Goal: Task Accomplishment & Management: Use online tool/utility

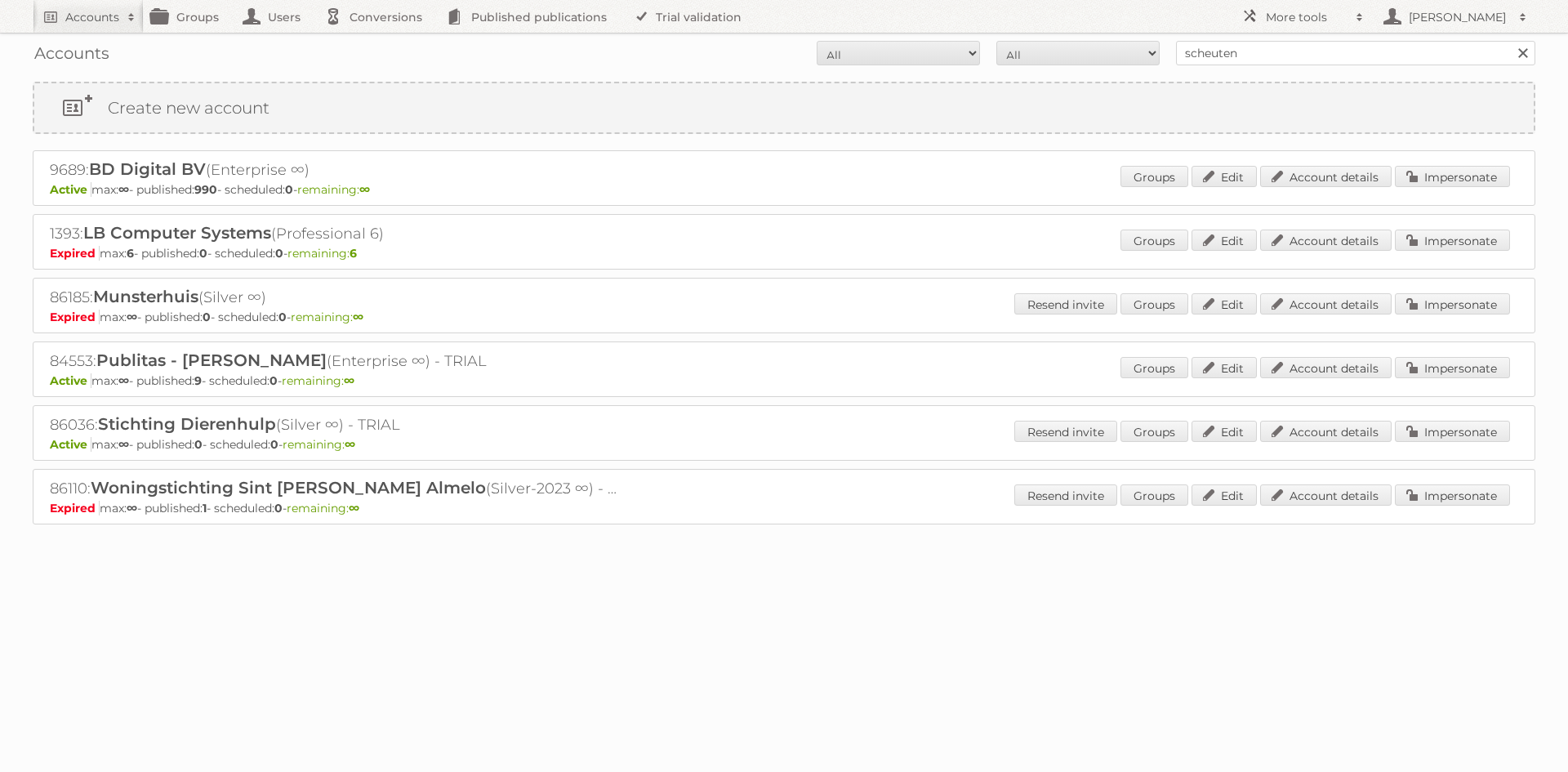
click at [1198, 68] on div "Accounts All Active Expired Pending All Paid Trials Self service scheuten Search" at bounding box center [784, 53] width 1502 height 41
click at [1201, 64] on input "scheuten" at bounding box center [1355, 53] width 360 height 25
click at [1201, 63] on input "scheuten" at bounding box center [1355, 53] width 360 height 25
type input "[PERSON_NAME]"
click at [1510, 41] on input "Search" at bounding box center [1522, 53] width 25 height 25
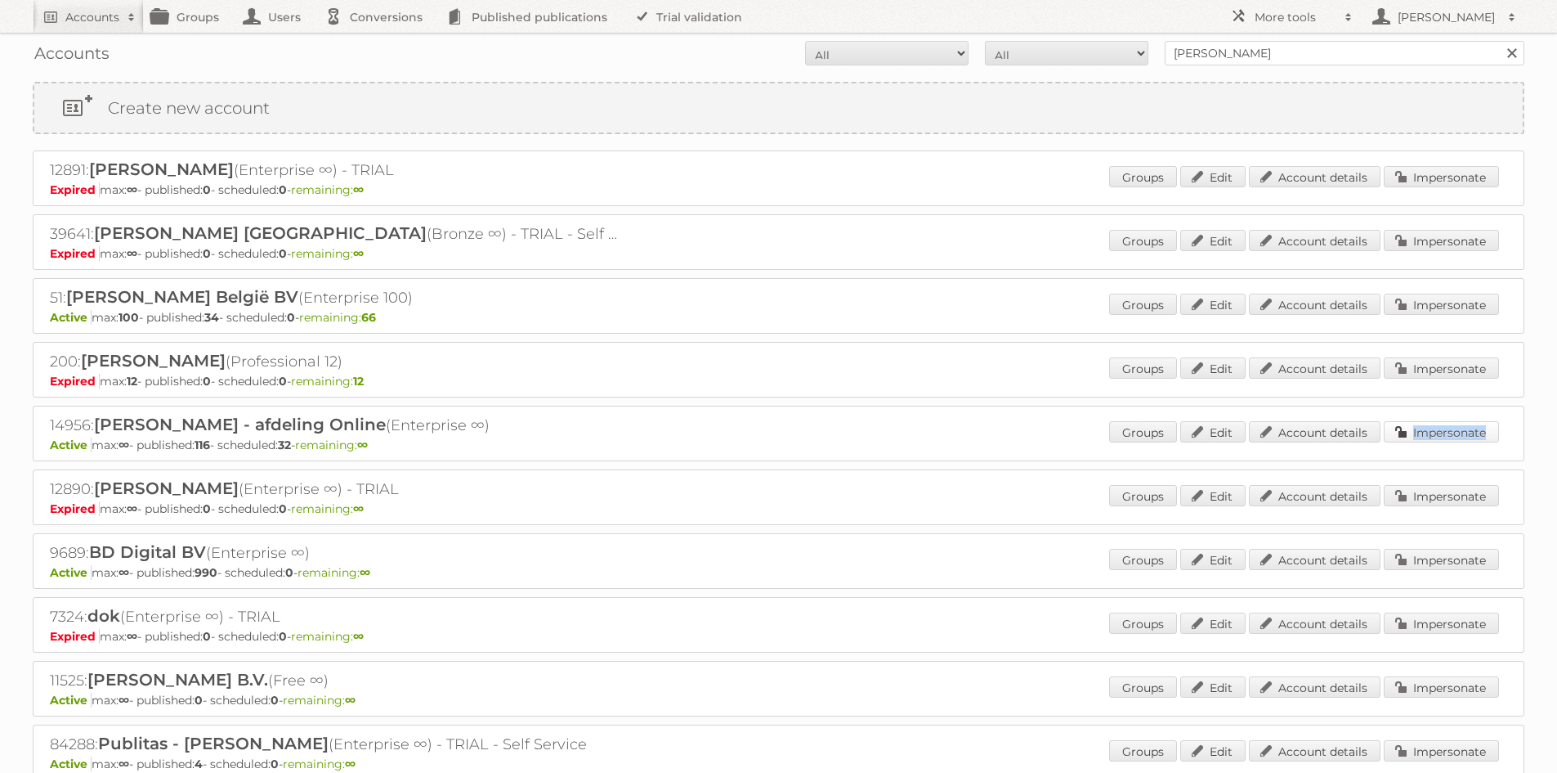
click at [1406, 441] on div "Groups Edit Account details Impersonate" at bounding box center [1304, 433] width 390 height 25
click at [1437, 423] on link "Impersonate" at bounding box center [1441, 431] width 115 height 21
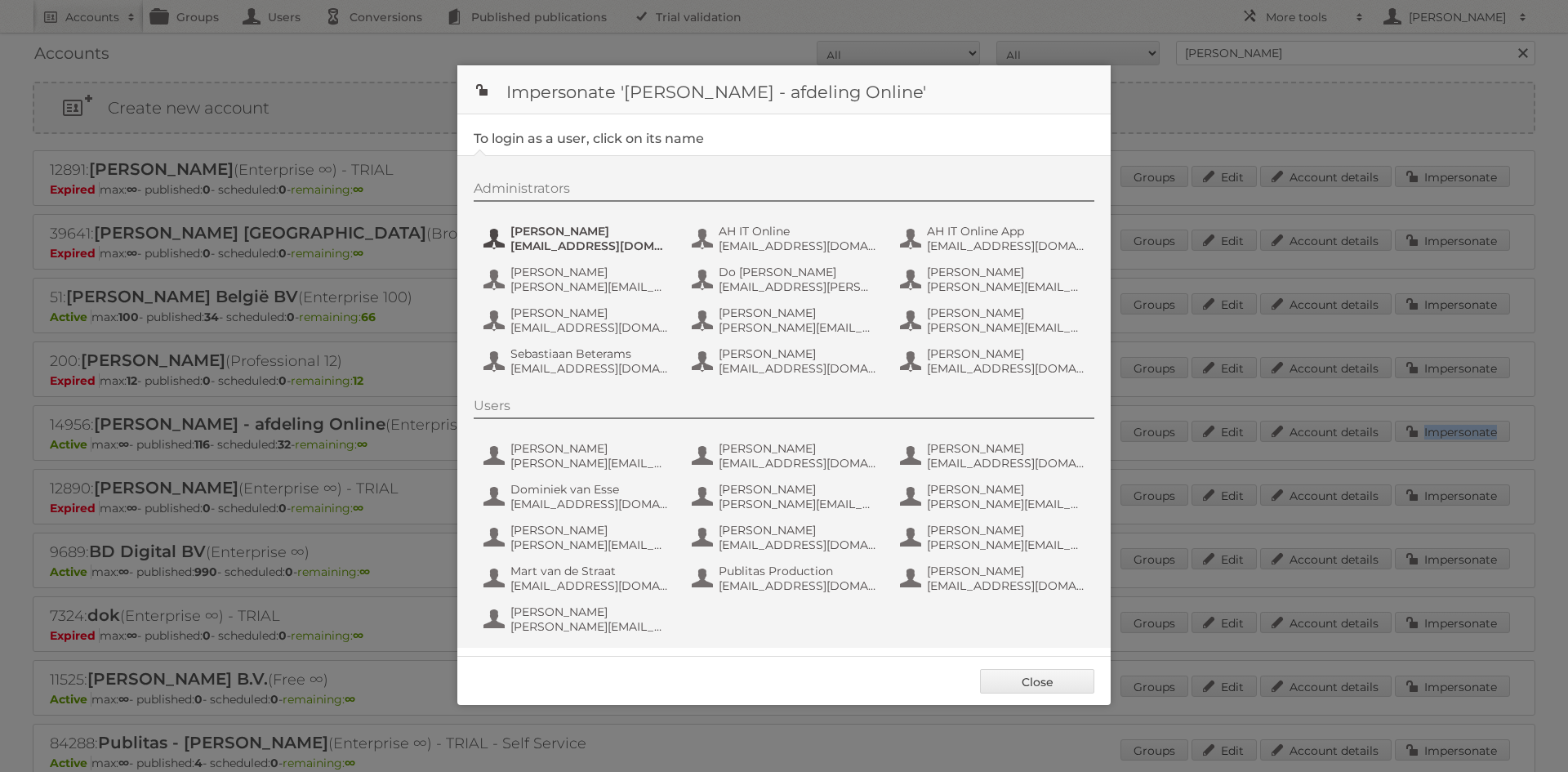
click at [604, 246] on span "aditya.parab@ah.nl" at bounding box center [589, 246] width 159 height 15
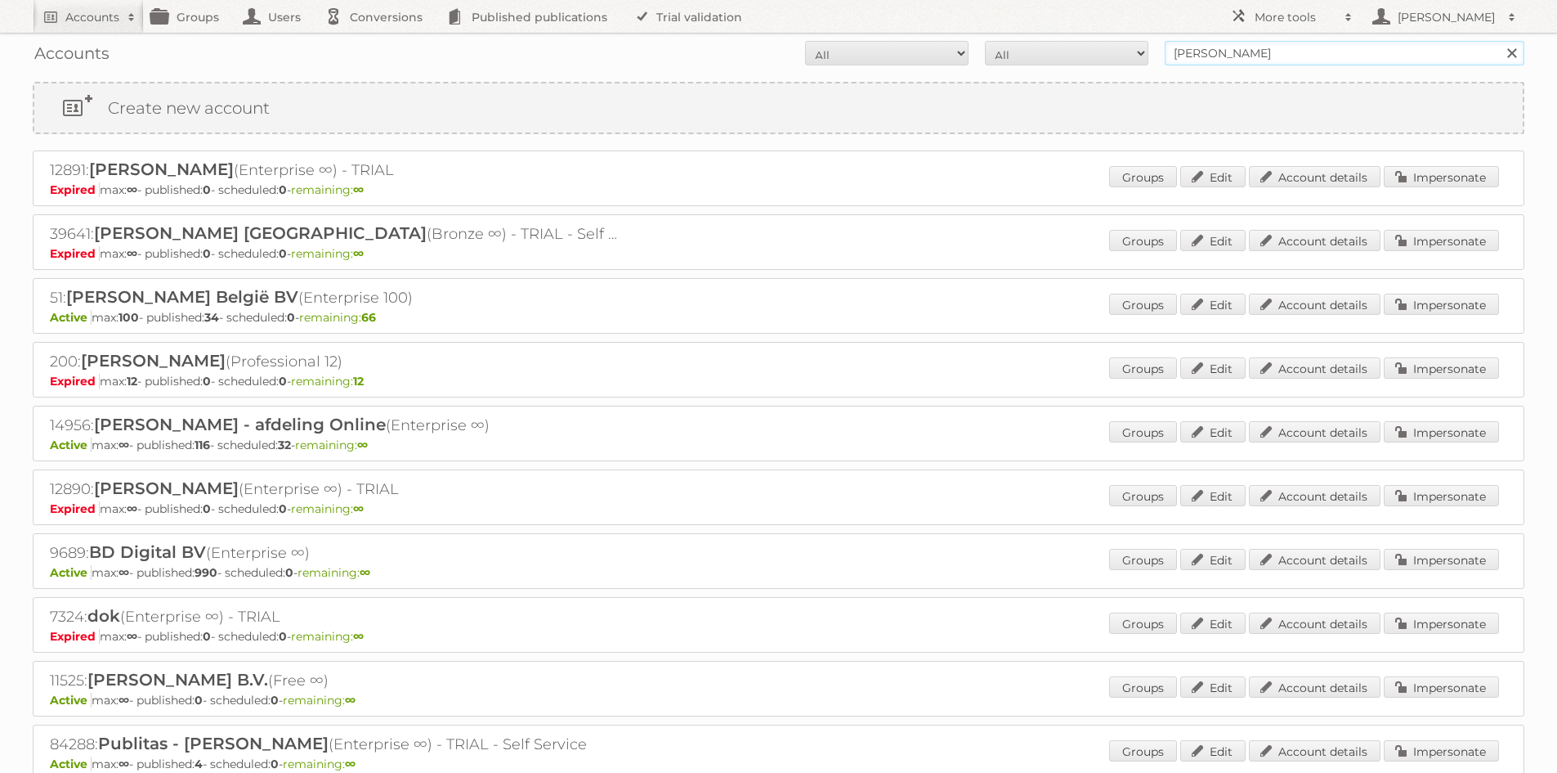
click at [1194, 49] on input "[PERSON_NAME]" at bounding box center [1345, 53] width 360 height 25
click at [1194, 48] on input "[PERSON_NAME]" at bounding box center [1345, 53] width 360 height 25
type input "mediamarkt"
click at [1499, 41] on input "Search" at bounding box center [1511, 53] width 25 height 25
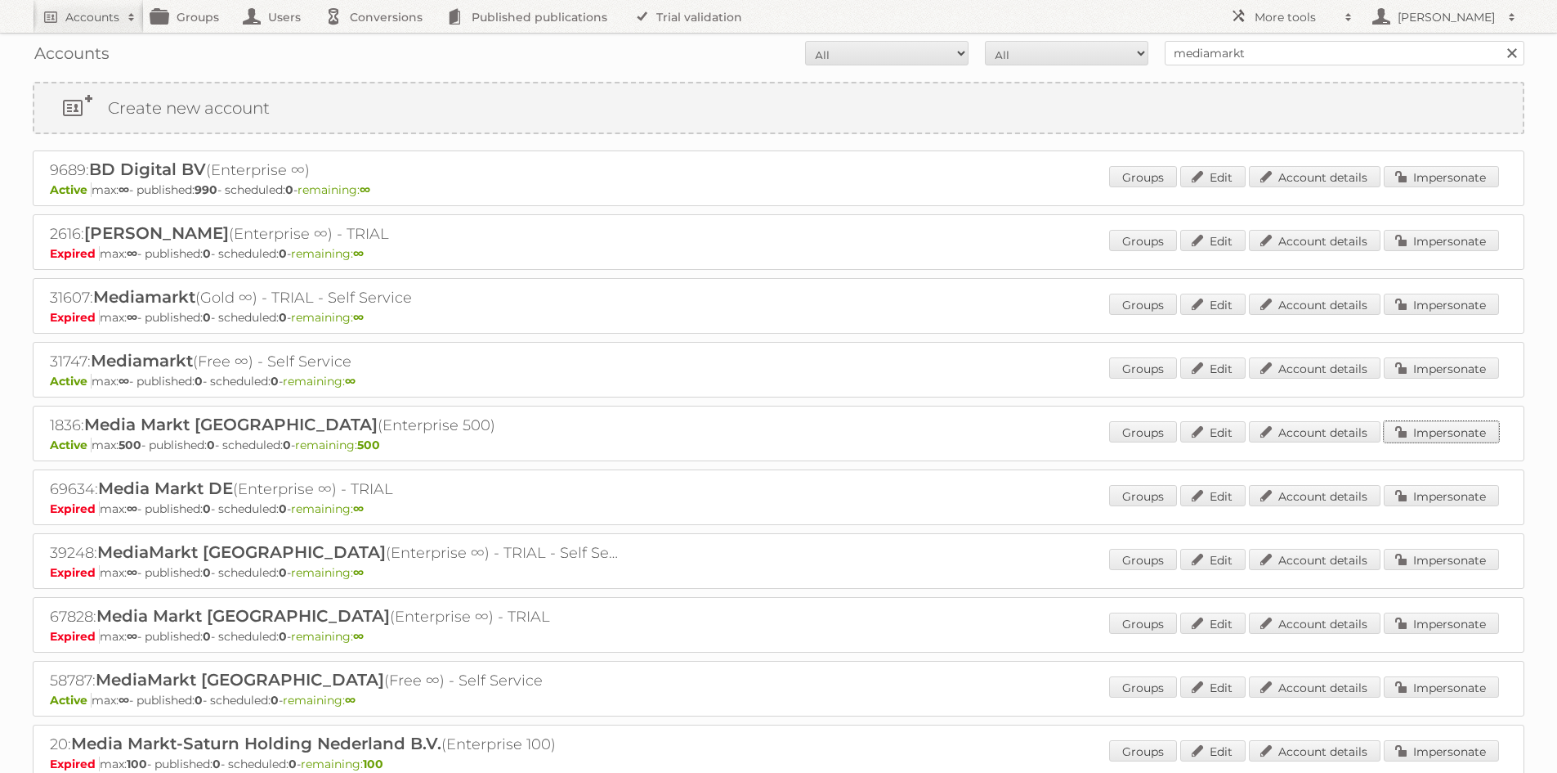
click at [1441, 428] on link "Impersonate" at bounding box center [1441, 431] width 115 height 21
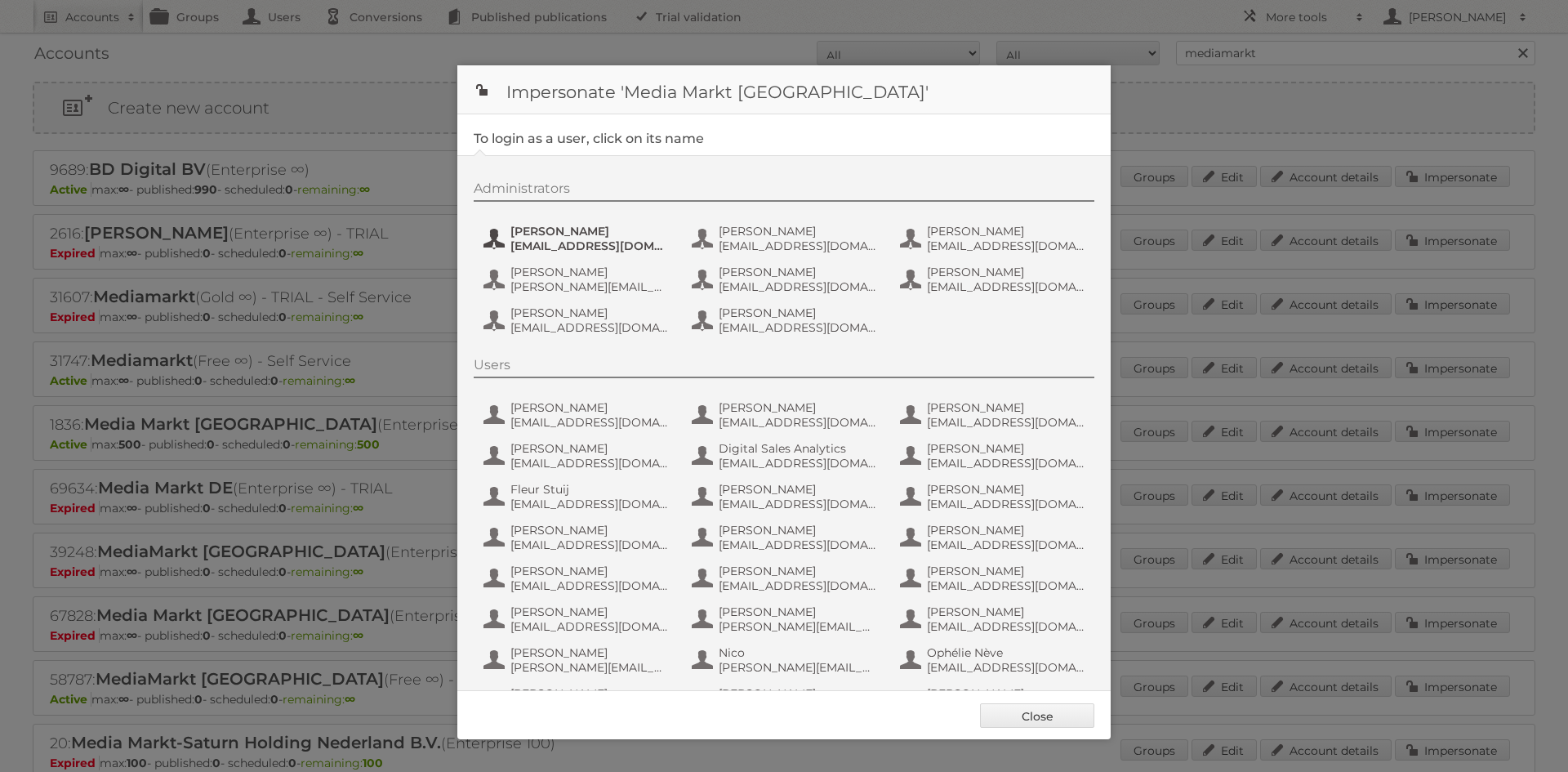
click at [569, 253] on button "Christophe Bernard bernardc@media-saturn.com" at bounding box center [577, 238] width 192 height 33
